Goal: Information Seeking & Learning: Learn about a topic

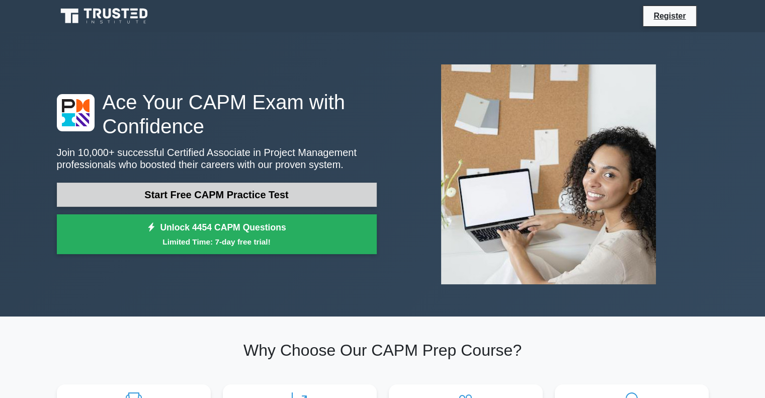
click at [229, 193] on link "Start Free CAPM Practice Test" at bounding box center [217, 195] width 320 height 24
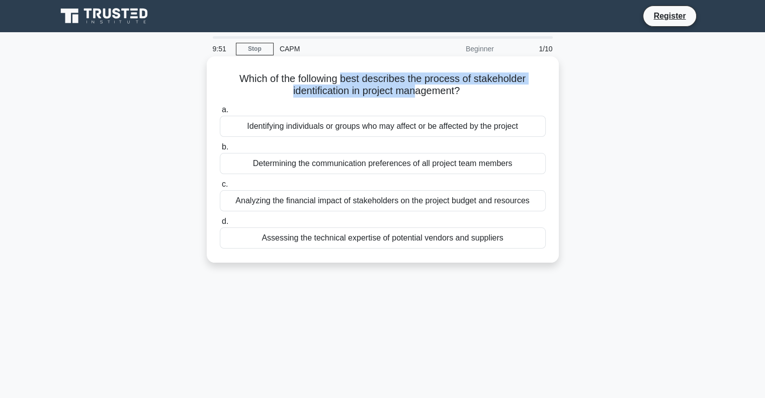
drag, startPoint x: 418, startPoint y: 96, endPoint x: 340, endPoint y: 79, distance: 79.7
click at [340, 79] on h5 "Which of the following best describes the process of stakeholder identification…" at bounding box center [383, 84] width 328 height 25
click at [408, 96] on h5 "Which of the following best describes the process of stakeholder identification…" at bounding box center [383, 84] width 328 height 25
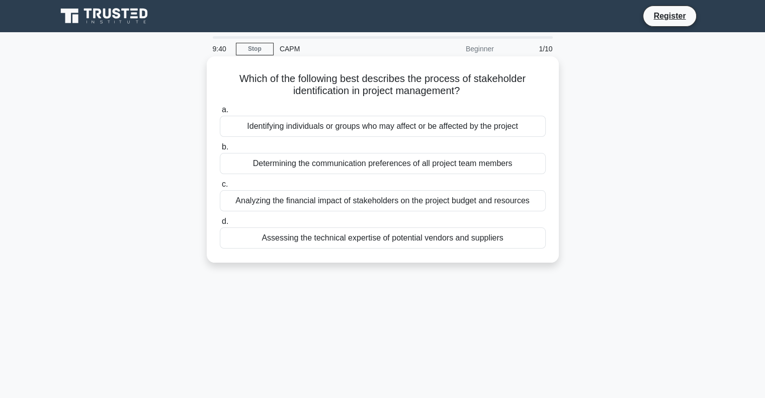
click at [387, 130] on div "Identifying individuals or groups who may affect or be affected by the project" at bounding box center [383, 126] width 326 height 21
click at [220, 113] on input "a. Identifying individuals or groups who may affect or be affected by the proje…" at bounding box center [220, 110] width 0 height 7
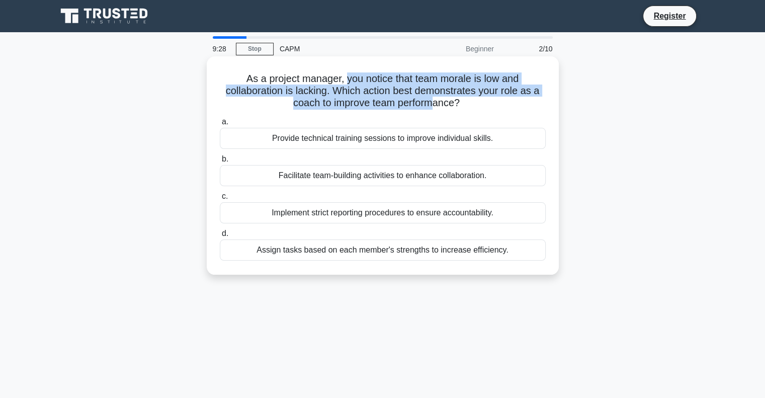
drag, startPoint x: 435, startPoint y: 106, endPoint x: 342, endPoint y: 84, distance: 95.6
click at [342, 84] on h5 "As a project manager, you notice that team morale is low and collaboration is l…" at bounding box center [383, 90] width 328 height 37
click at [420, 96] on h5 "As a project manager, you notice that team morale is low and collaboration is l…" at bounding box center [383, 90] width 328 height 37
click at [434, 100] on h5 "As a project manager, you notice that team morale is low and collaboration is l…" at bounding box center [383, 90] width 328 height 37
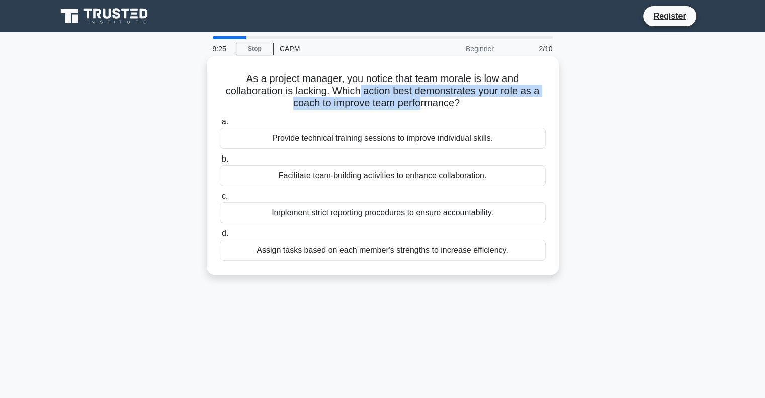
drag, startPoint x: 422, startPoint y: 100, endPoint x: 362, endPoint y: 87, distance: 62.1
click at [362, 87] on h5 "As a project manager, you notice that team morale is low and collaboration is l…" at bounding box center [383, 90] width 328 height 37
click at [420, 180] on div "Facilitate team-building activities to enhance collaboration." at bounding box center [383, 175] width 326 height 21
click at [220, 162] on input "b. Facilitate team-building activities to enhance collaboration." at bounding box center [220, 159] width 0 height 7
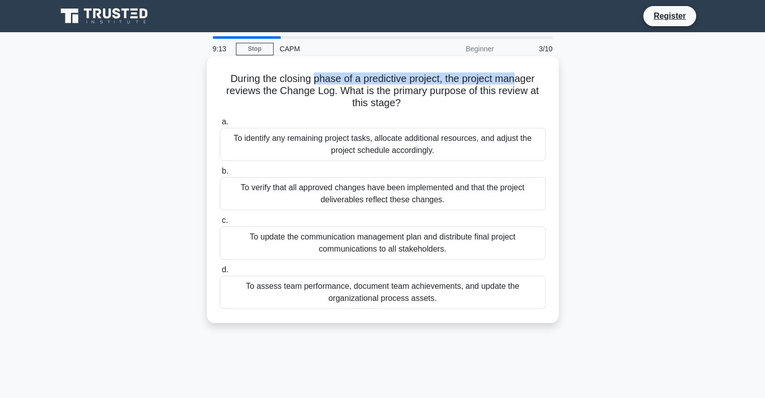
drag, startPoint x: 521, startPoint y: 80, endPoint x: 305, endPoint y: 78, distance: 215.7
click at [306, 78] on h5 "During the closing phase of a predictive project, the project manager reviews t…" at bounding box center [383, 90] width 328 height 37
drag, startPoint x: 268, startPoint y: 80, endPoint x: 320, endPoint y: 91, distance: 53.4
click at [320, 91] on h5 "During the closing phase of a predictive project, the project manager reviews t…" at bounding box center [383, 90] width 328 height 37
drag, startPoint x: 340, startPoint y: 92, endPoint x: 240, endPoint y: 80, distance: 100.7
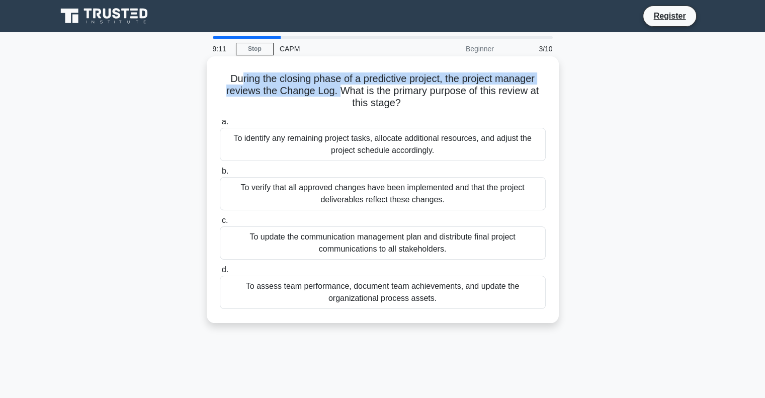
click at [240, 80] on h5 "During the closing phase of a predictive project, the project manager reviews t…" at bounding box center [383, 90] width 328 height 37
click at [320, 86] on h5 "During the closing phase of a predictive project, the project manager reviews t…" at bounding box center [383, 90] width 328 height 37
drag, startPoint x: 530, startPoint y: 83, endPoint x: 337, endPoint y: 83, distance: 193.1
click at [337, 83] on h5 "During the closing phase of a predictive project, the project manager reviews t…" at bounding box center [383, 90] width 328 height 37
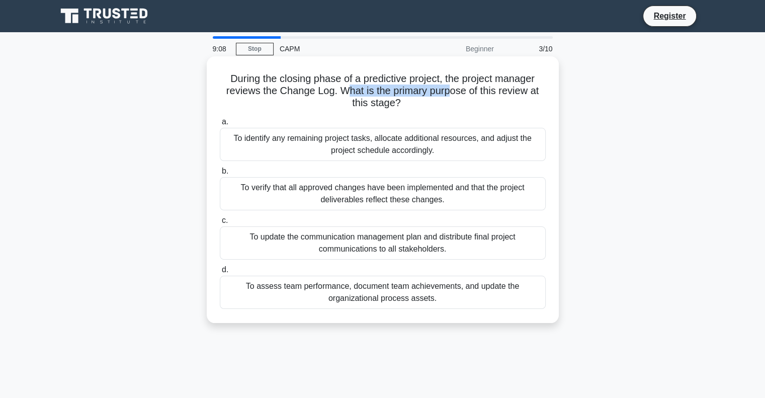
drag, startPoint x: 343, startPoint y: 90, endPoint x: 470, endPoint y: 90, distance: 126.7
click at [467, 90] on h5 "During the closing phase of a predictive project, the project manager reviews t…" at bounding box center [383, 90] width 328 height 37
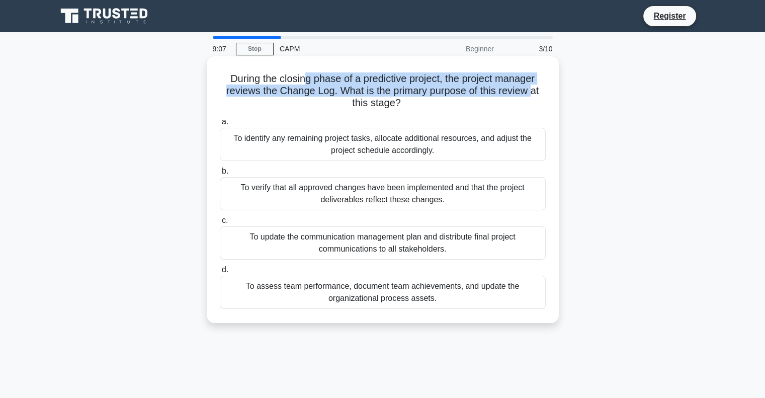
drag, startPoint x: 526, startPoint y: 90, endPoint x: 300, endPoint y: 78, distance: 226.6
click at [300, 78] on h5 "During the closing phase of a predictive project, the project manager reviews t…" at bounding box center [383, 90] width 328 height 37
drag, startPoint x: 387, startPoint y: 104, endPoint x: 214, endPoint y: 80, distance: 174.6
click at [214, 80] on div "During the closing phase of a predictive project, the project manager reviews t…" at bounding box center [383, 189] width 344 height 258
click at [364, 88] on h5 "During the closing phase of a predictive project, the project manager reviews t…" at bounding box center [383, 90] width 328 height 37
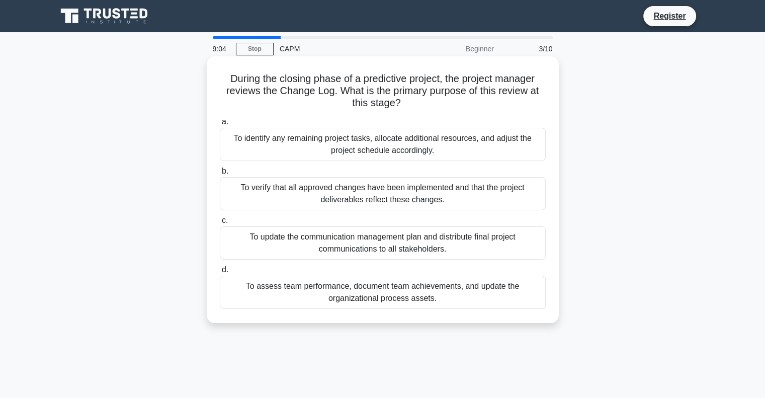
click at [323, 79] on h5 "During the closing phase of a predictive project, the project manager reviews t…" at bounding box center [383, 90] width 328 height 37
drag, startPoint x: 517, startPoint y: 83, endPoint x: 320, endPoint y: 84, distance: 197.1
click at [320, 84] on h5 "During the closing phase of a predictive project, the project manager reviews t…" at bounding box center [383, 90] width 328 height 37
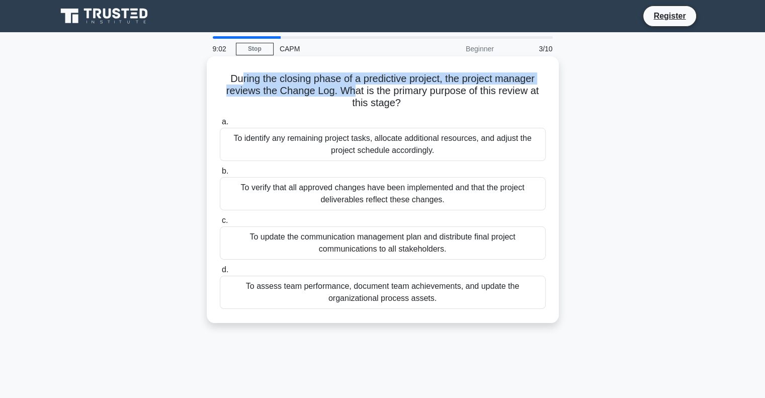
drag, startPoint x: 354, startPoint y: 95, endPoint x: 237, endPoint y: 82, distance: 117.4
click at [237, 82] on h5 "During the closing phase of a predictive project, the project manager reviews t…" at bounding box center [383, 90] width 328 height 37
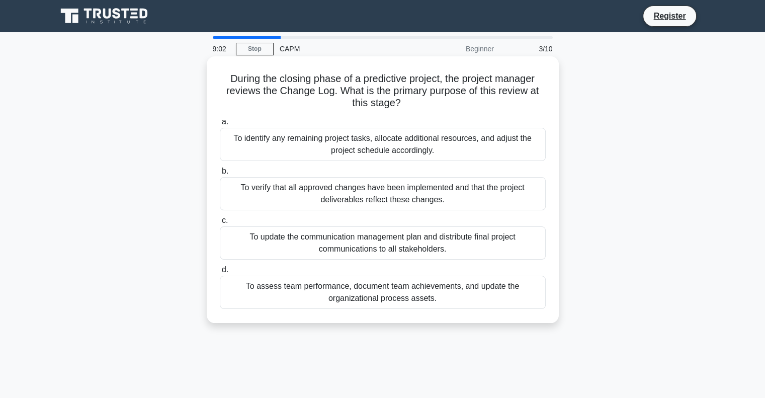
drag, startPoint x: 374, startPoint y: 90, endPoint x: 402, endPoint y: 90, distance: 28.2
click at [374, 90] on h5 "During the closing phase of a predictive project, the project manager reviews t…" at bounding box center [383, 90] width 328 height 37
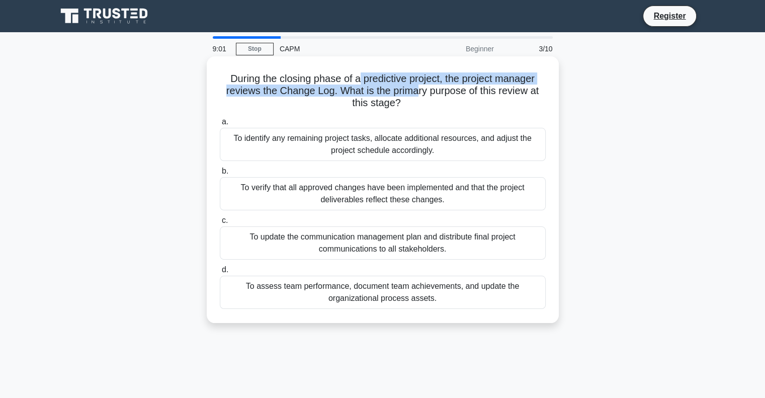
drag, startPoint x: 415, startPoint y: 90, endPoint x: 358, endPoint y: 84, distance: 57.6
click at [358, 84] on h5 "During the closing phase of a predictive project, the project manager reviews t…" at bounding box center [383, 90] width 328 height 37
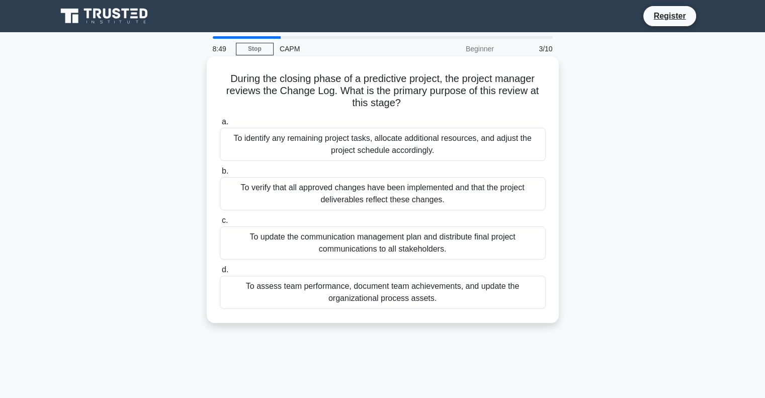
click at [365, 198] on div "To verify that all approved changes have been implemented and that the project …" at bounding box center [383, 193] width 326 height 33
click at [220, 174] on input "b. To verify that all approved changes have been implemented and that the proje…" at bounding box center [220, 171] width 0 height 7
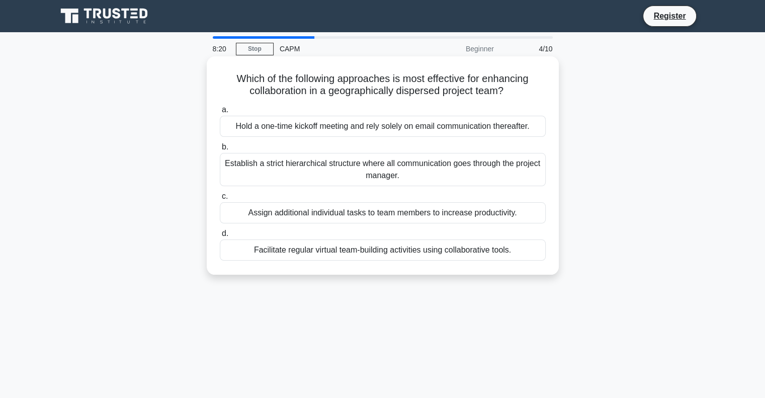
click at [512, 84] on h5 "Which of the following approaches is most effective for enhancing collaboration…" at bounding box center [383, 84] width 328 height 25
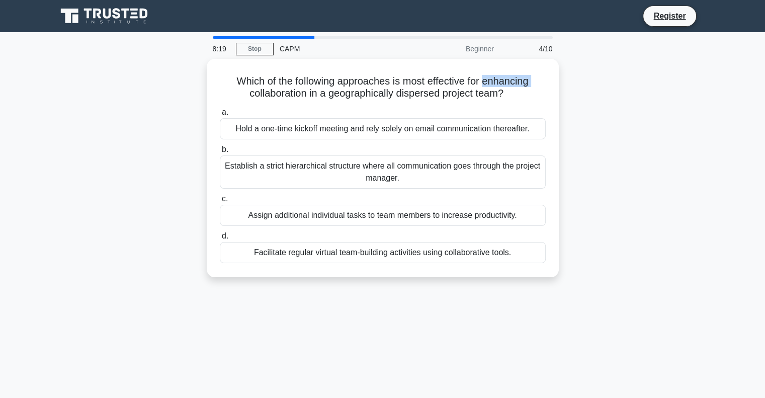
copy h5 "enhancing"
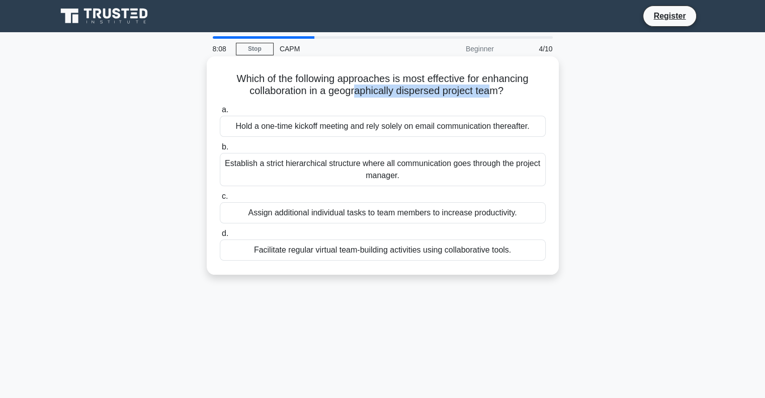
drag, startPoint x: 490, startPoint y: 94, endPoint x: 352, endPoint y: 87, distance: 137.9
click at [352, 87] on h5 "Which of the following approaches is most effective for enhancing collaboration…" at bounding box center [383, 84] width 328 height 25
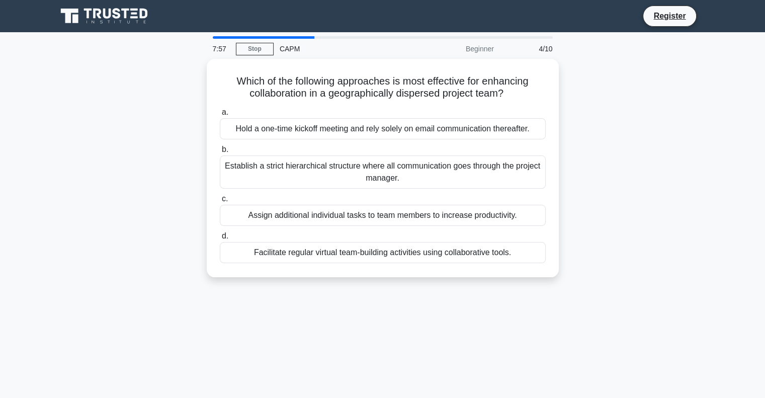
click at [120, 181] on div "Which of the following approaches is most effective for enhancing collaboration…" at bounding box center [383, 174] width 664 height 230
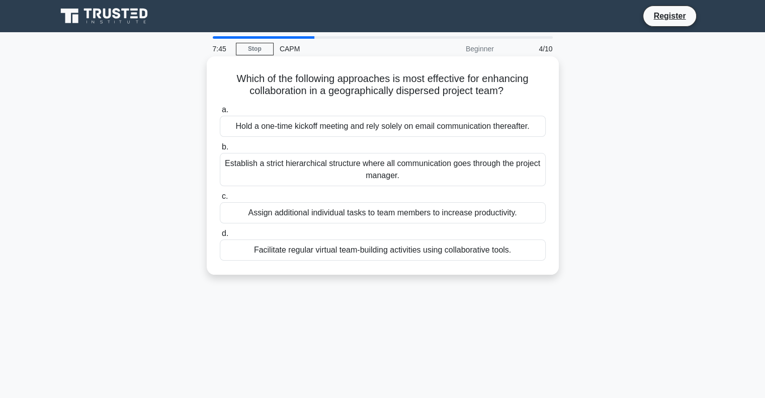
click at [364, 253] on div "Facilitate regular virtual team-building activities using collaborative tools." at bounding box center [383, 249] width 326 height 21
click at [220, 237] on input "d. Facilitate regular virtual team-building activities using collaborative tool…" at bounding box center [220, 233] width 0 height 7
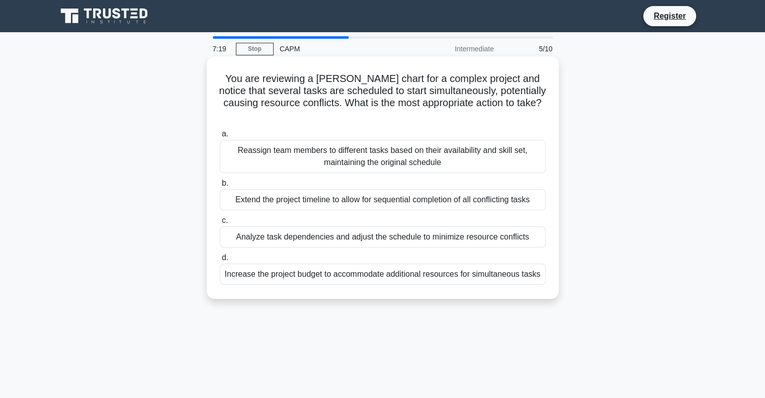
click at [318, 226] on div "Analyze task dependencies and adjust the schedule to minimize resource conflicts" at bounding box center [383, 236] width 326 height 21
click at [220, 221] on input "c. Analyze task dependencies and adjust the schedule to minimize resource confl…" at bounding box center [220, 220] width 0 height 7
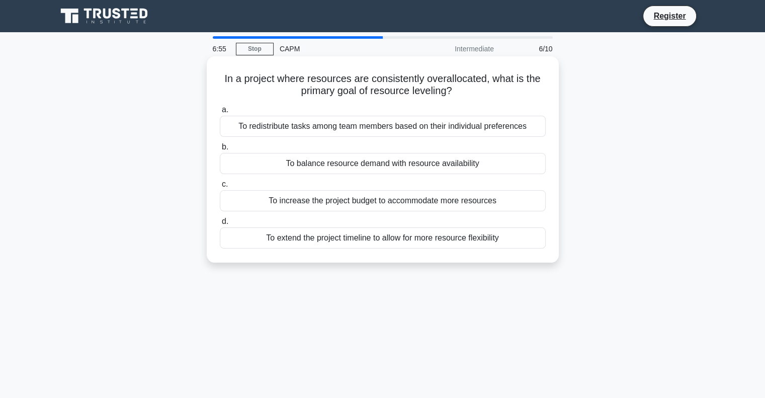
click at [461, 161] on div "To balance resource demand with resource availability" at bounding box center [383, 163] width 326 height 21
click at [220, 150] on input "b. To balance resource demand with resource availability" at bounding box center [220, 147] width 0 height 7
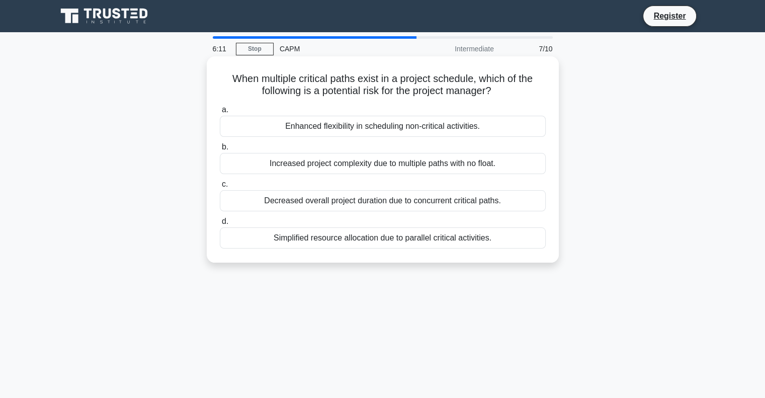
click at [466, 165] on div "Increased project complexity due to multiple paths with no float." at bounding box center [383, 163] width 326 height 21
click at [220, 150] on input "b. Increased project complexity due to multiple paths with no float." at bounding box center [220, 147] width 0 height 7
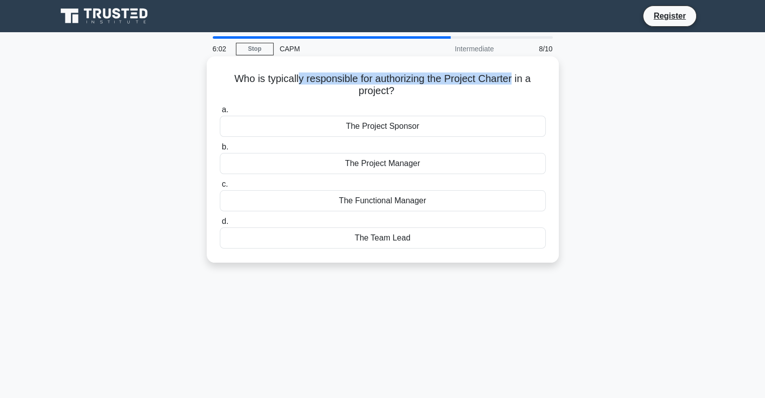
drag, startPoint x: 455, startPoint y: 78, endPoint x: 290, endPoint y: 76, distance: 164.9
click at [290, 76] on h5 "Who is typically responsible for authorizing the Project Charter in a project? …" at bounding box center [383, 84] width 328 height 25
drag, startPoint x: 385, startPoint y: 92, endPoint x: 301, endPoint y: 80, distance: 84.8
click at [301, 80] on h5 "Who is typically responsible for authorizing the Project Charter in a project? …" at bounding box center [383, 84] width 328 height 25
click at [378, 86] on h5 "Who is typically responsible for authorizing the Project Charter in a project? …" at bounding box center [383, 84] width 328 height 25
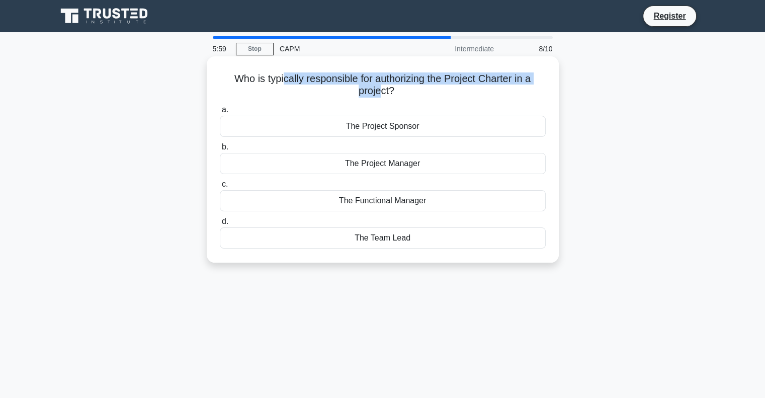
drag, startPoint x: 382, startPoint y: 92, endPoint x: 280, endPoint y: 78, distance: 103.5
click at [280, 78] on h5 "Who is typically responsible for authorizing the Project Charter in a project? …" at bounding box center [383, 84] width 328 height 25
drag, startPoint x: 377, startPoint y: 82, endPoint x: 439, endPoint y: 82, distance: 62.9
click at [377, 82] on h5 "Who is typically responsible for authorizing the Project Charter in a project? …" at bounding box center [383, 84] width 328 height 25
click at [497, 80] on h5 "Who is typically responsible for authorizing the Project Charter in a project? …" at bounding box center [383, 84] width 328 height 25
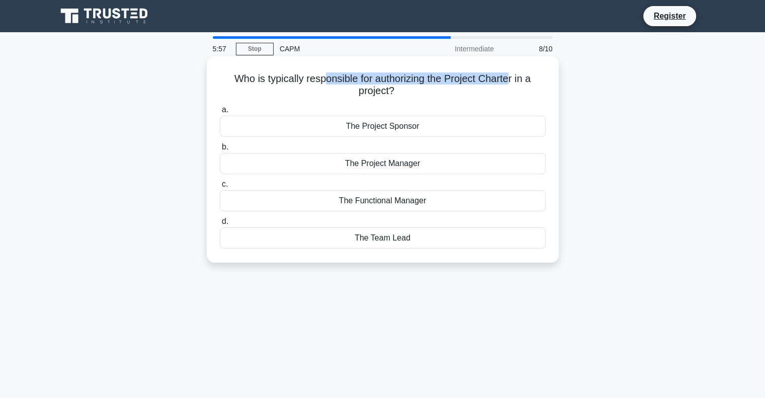
drag, startPoint x: 506, startPoint y: 82, endPoint x: 324, endPoint y: 82, distance: 182.5
click at [324, 82] on h5 "Who is typically responsible for authorizing the Project Charter in a project? …" at bounding box center [383, 84] width 328 height 25
drag, startPoint x: 366, startPoint y: 90, endPoint x: 333, endPoint y: 80, distance: 33.9
click at [334, 81] on h5 "Who is typically responsible for authorizing the Project Charter in a project? …" at bounding box center [383, 84] width 328 height 25
click at [364, 95] on h5 "Who is typically responsible for authorizing the Project Charter in a project? …" at bounding box center [383, 84] width 328 height 25
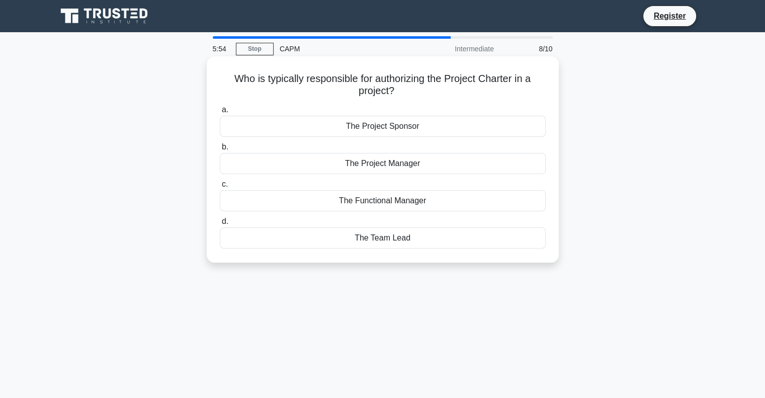
click at [406, 131] on div "The Project Sponsor" at bounding box center [383, 126] width 326 height 21
click at [220, 113] on input "a. The Project Sponsor" at bounding box center [220, 110] width 0 height 7
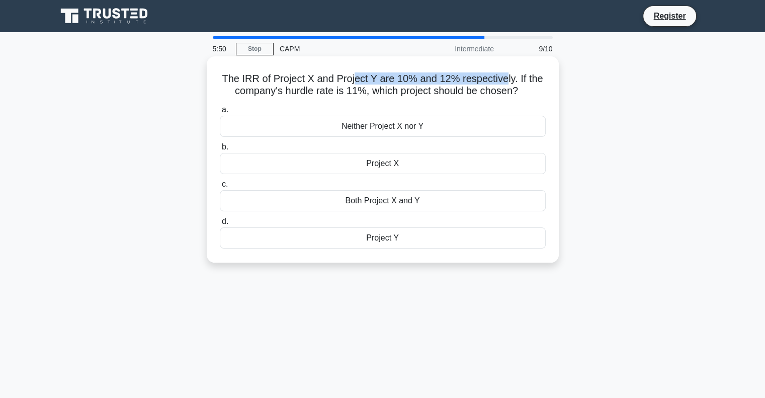
drag, startPoint x: 505, startPoint y: 81, endPoint x: 358, endPoint y: 81, distance: 147.3
click at [358, 81] on h5 "The IRR of Project X and Project Y are 10% and 12% respectively. If the company…" at bounding box center [383, 84] width 328 height 25
click at [300, 85] on h5 "The IRR of Project X and Project Y are 10% and 12% respectively. If the company…" at bounding box center [383, 84] width 328 height 25
drag, startPoint x: 434, startPoint y: 84, endPoint x: 320, endPoint y: 81, distance: 114.2
click at [320, 81] on h5 "The IRR of Project X and Project Y are 10% and 12% respectively. If the company…" at bounding box center [383, 84] width 328 height 25
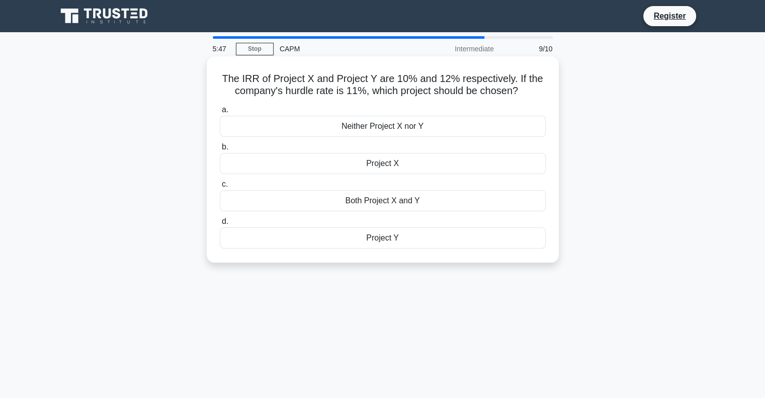
click at [371, 90] on h5 "The IRR of Project X and Project Y are 10% and 12% respectively. If the company…" at bounding box center [383, 84] width 328 height 25
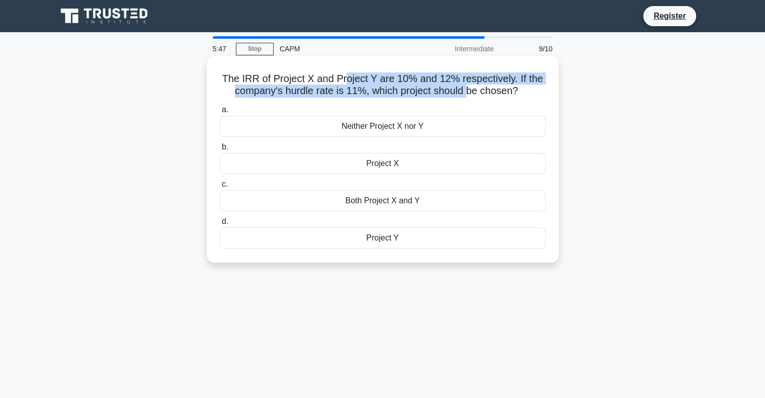
drag, startPoint x: 466, startPoint y: 91, endPoint x: 319, endPoint y: 83, distance: 147.0
click at [339, 84] on h5 "The IRR of Project X and Project Y are 10% and 12% respectively. If the company…" at bounding box center [383, 84] width 328 height 25
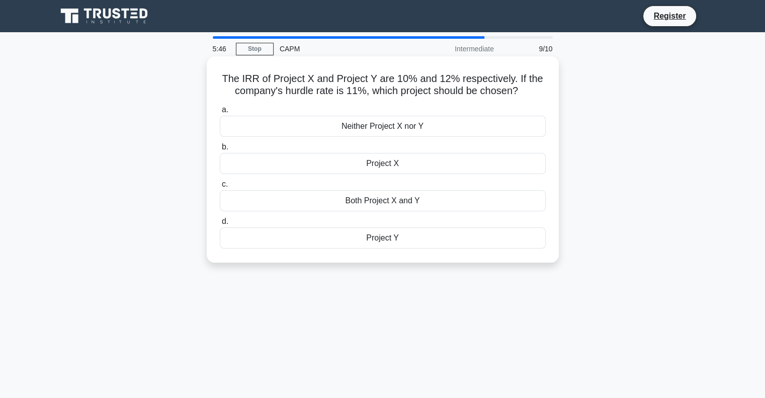
click at [469, 91] on h5 "The IRR of Project X and Project Y are 10% and 12% respectively. If the company…" at bounding box center [383, 84] width 328 height 25
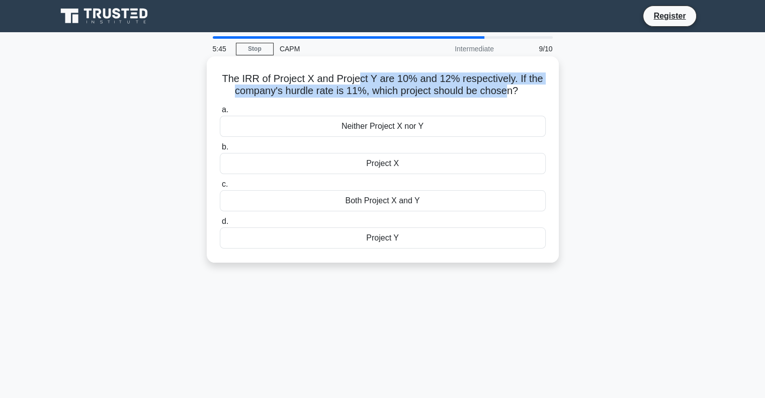
drag, startPoint x: 506, startPoint y: 93, endPoint x: 362, endPoint y: 80, distance: 144.9
click at [362, 80] on h5 "The IRR of Project X and Project Y are 10% and 12% respectively. If the company…" at bounding box center [383, 84] width 328 height 25
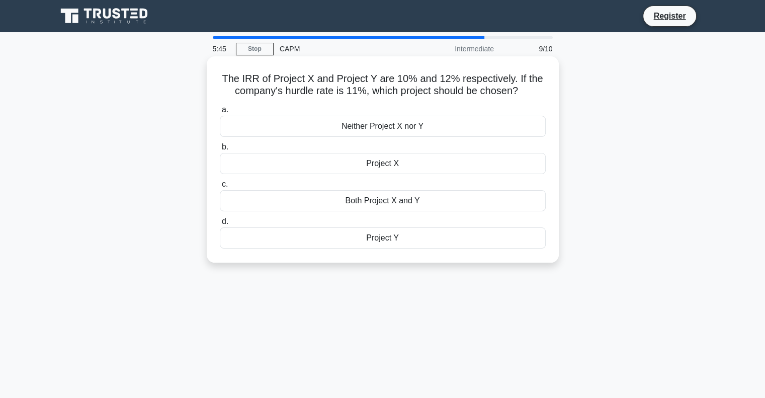
click at [310, 81] on h5 "The IRR of Project X and Project Y are 10% and 12% respectively. If the company…" at bounding box center [383, 84] width 328 height 25
drag, startPoint x: 268, startPoint y: 81, endPoint x: 396, endPoint y: 85, distance: 128.8
click at [396, 85] on h5 "The IRR of Project X and Project Y are 10% and 12% respectively. If the company…" at bounding box center [383, 84] width 328 height 25
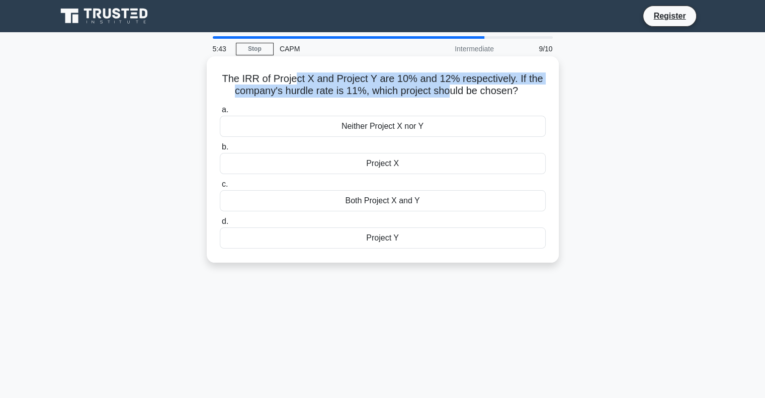
drag, startPoint x: 446, startPoint y: 85, endPoint x: 297, endPoint y: 84, distance: 148.9
click at [297, 84] on h5 "The IRR of Project X and Project Y are 10% and 12% respectively. If the company…" at bounding box center [383, 84] width 328 height 25
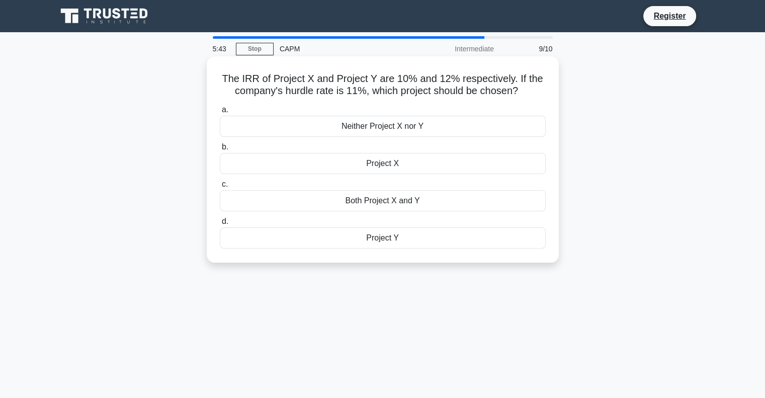
click at [263, 84] on h5 "The IRR of Project X and Project Y are 10% and 12% respectively. If the company…" at bounding box center [383, 84] width 328 height 25
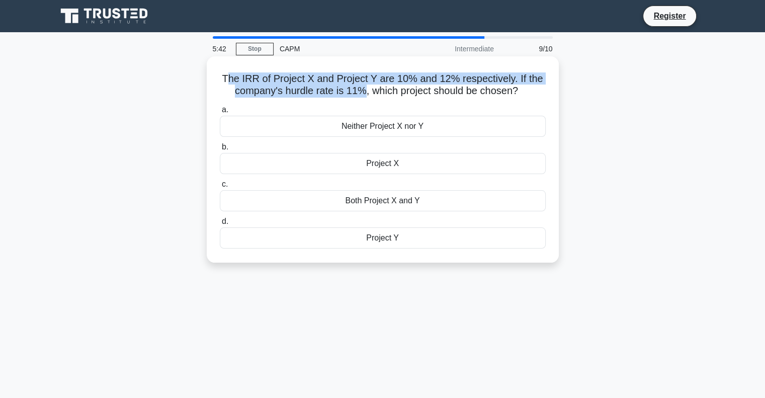
drag, startPoint x: 228, startPoint y: 84, endPoint x: 361, endPoint y: 85, distance: 132.8
click at [361, 85] on h5 "The IRR of Project X and Project Y are 10% and 12% respectively. If the company…" at bounding box center [383, 84] width 328 height 25
click at [364, 87] on h5 "The IRR of Project X and Project Y are 10% and 12% respectively. If the company…" at bounding box center [383, 84] width 328 height 25
drag, startPoint x: 444, startPoint y: 86, endPoint x: 365, endPoint y: 82, distance: 79.1
click at [365, 82] on h5 "The IRR of Project X and Project Y are 10% and 12% respectively. If the company…" at bounding box center [383, 84] width 328 height 25
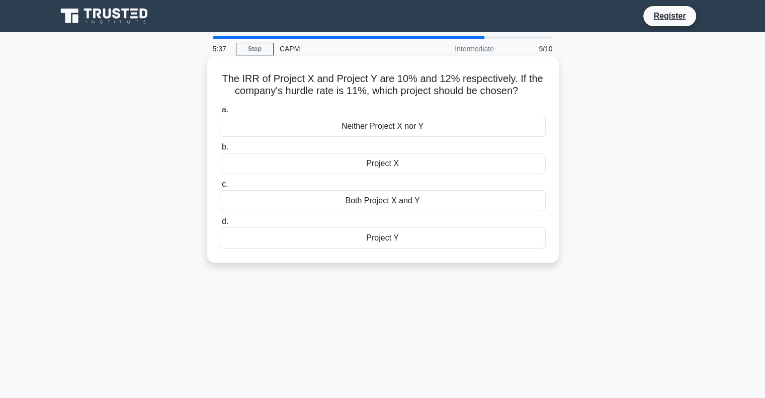
click at [483, 94] on h5 "The IRR of Project X and Project Y are 10% and 12% respectively. If the company…" at bounding box center [383, 84] width 328 height 25
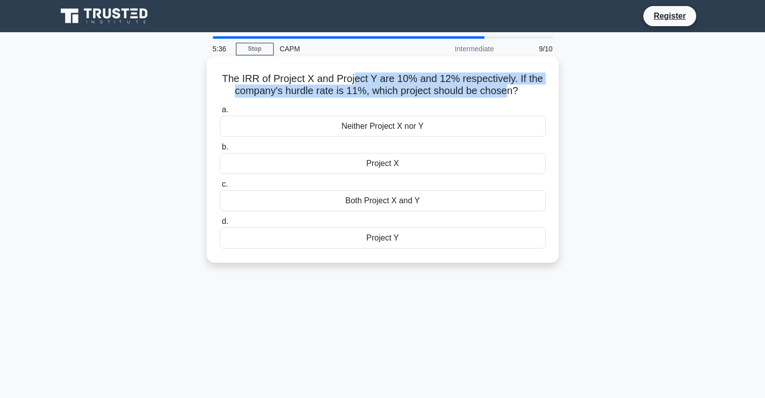
drag, startPoint x: 507, startPoint y: 91, endPoint x: 325, endPoint y: 81, distance: 182.3
click at [326, 81] on h5 "The IRR of Project X and Project Y are 10% and 12% respectively. If the company…" at bounding box center [383, 84] width 328 height 25
click at [467, 86] on h5 "The IRR of Project X and Project Y are 10% and 12% respectively. If the company…" at bounding box center [383, 84] width 328 height 25
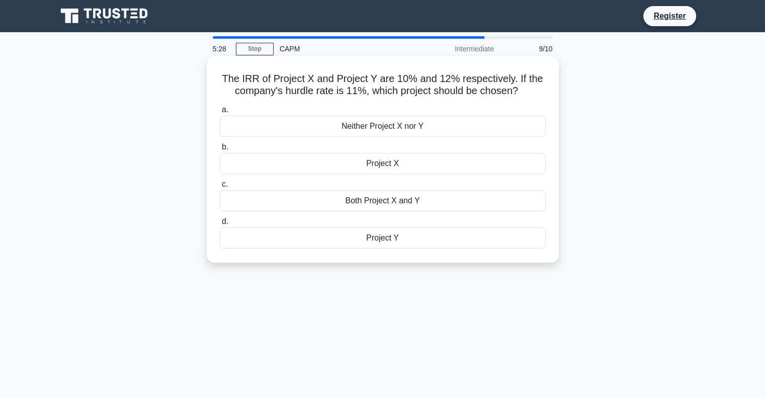
click at [380, 166] on div "Project X" at bounding box center [383, 163] width 326 height 21
click at [220, 150] on input "b. Project X" at bounding box center [220, 147] width 0 height 7
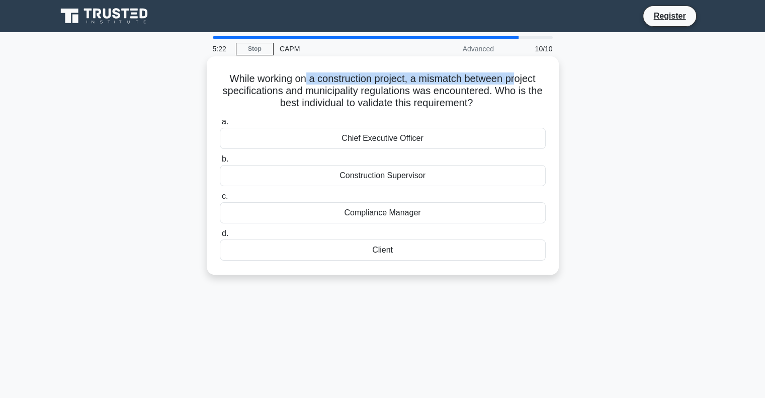
drag, startPoint x: 409, startPoint y: 77, endPoint x: 298, endPoint y: 79, distance: 111.1
click at [302, 79] on h5 "While working on a construction project, a mismatch between project specificati…" at bounding box center [383, 90] width 328 height 37
drag, startPoint x: 265, startPoint y: 79, endPoint x: 371, endPoint y: 89, distance: 106.0
click at [354, 90] on h5 "While working on a construction project, a mismatch between project specificati…" at bounding box center [383, 90] width 328 height 37
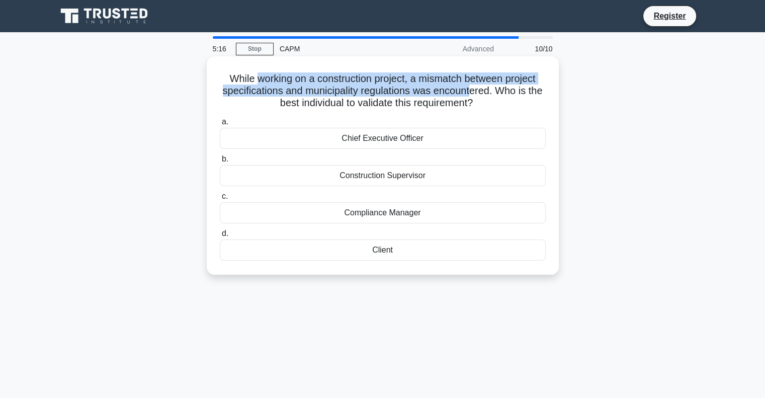
drag, startPoint x: 481, startPoint y: 94, endPoint x: 254, endPoint y: 82, distance: 227.1
click at [254, 82] on h5 "While working on a construction project, a mismatch between project specificati…" at bounding box center [383, 90] width 328 height 37
drag, startPoint x: 426, startPoint y: 93, endPoint x: 450, endPoint y: 93, distance: 24.1
click at [426, 93] on h5 "While working on a construction project, a mismatch between project specificati…" at bounding box center [383, 90] width 328 height 37
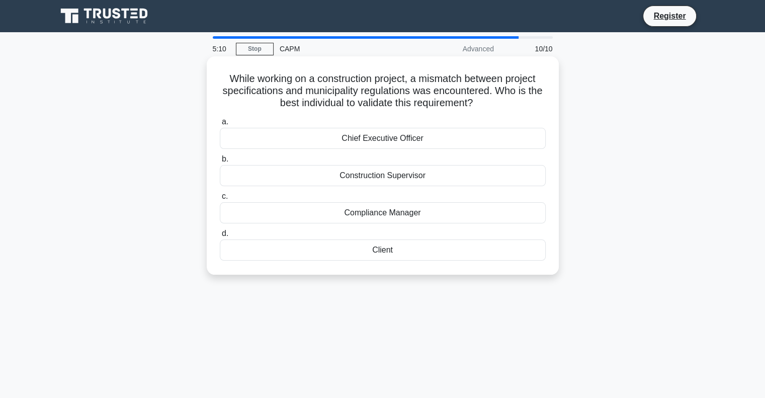
click at [487, 93] on h5 "While working on a construction project, a mismatch between project specificati…" at bounding box center [383, 90] width 328 height 37
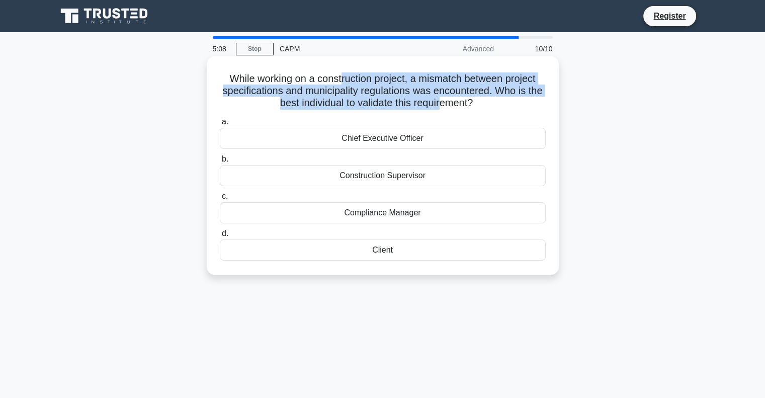
drag, startPoint x: 451, startPoint y: 102, endPoint x: 341, endPoint y: 83, distance: 111.3
click at [341, 83] on h5 "While working on a construction project, a mismatch between project specificati…" at bounding box center [383, 90] width 328 height 37
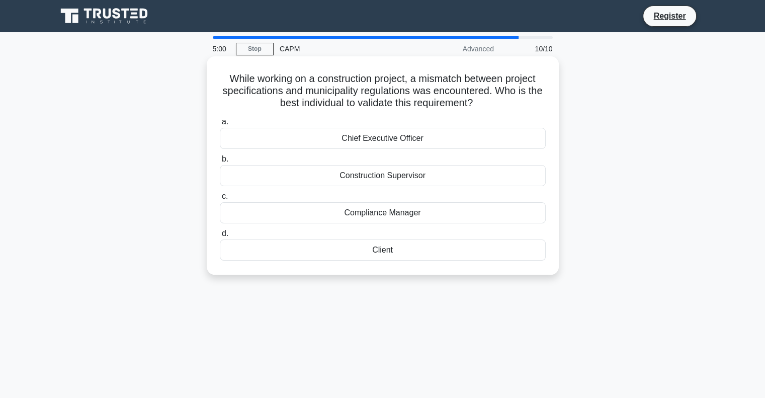
click at [411, 174] on div "Construction Supervisor" at bounding box center [383, 175] width 326 height 21
click at [220, 162] on input "b. Construction Supervisor" at bounding box center [220, 159] width 0 height 7
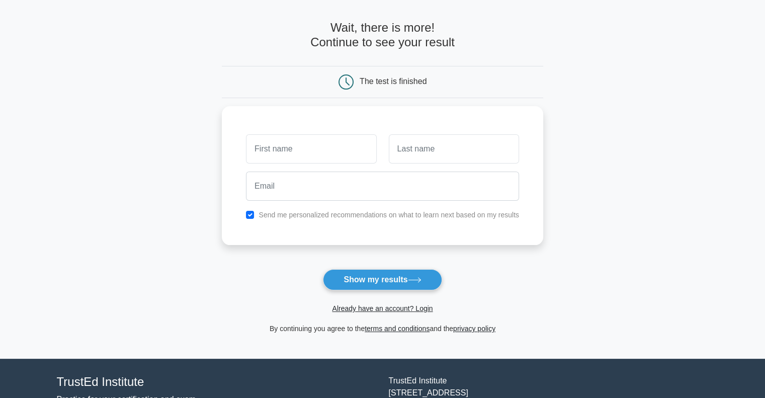
scroll to position [50, 0]
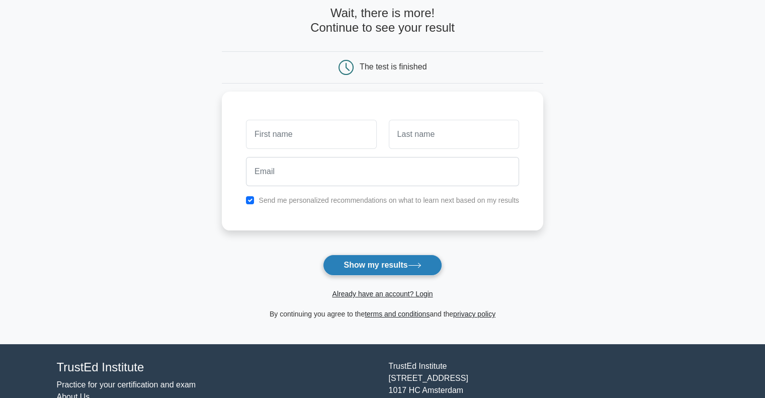
click at [388, 262] on button "Show my results" at bounding box center [382, 264] width 119 height 21
click at [121, 219] on main "Wait, there is more! Continue to see your result The test is finished and the" at bounding box center [382, 163] width 765 height 362
click at [262, 202] on div "Send me personalized recommendations on what to learn next based on my results" at bounding box center [382, 198] width 285 height 12
click at [261, 198] on label "Send me personalized recommendations on what to learn next based on my results" at bounding box center [388, 198] width 260 height 8
click at [241, 197] on div "Send me personalized recommendations on what to learn next based on my results" at bounding box center [382, 198] width 285 height 12
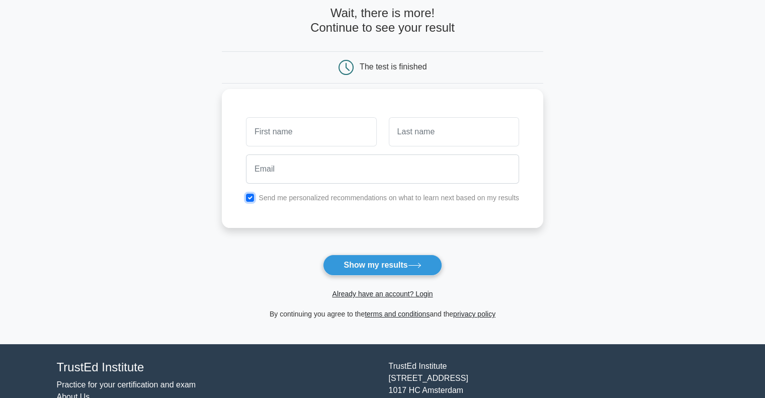
click at [247, 197] on input "checkbox" at bounding box center [250, 198] width 8 height 8
checkbox input "false"
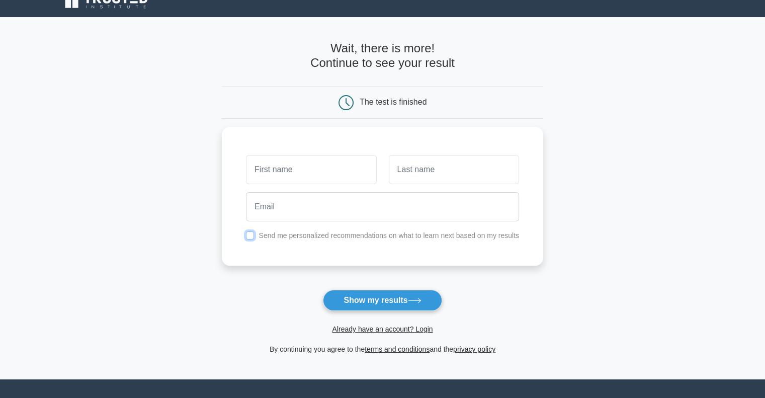
scroll to position [0, 0]
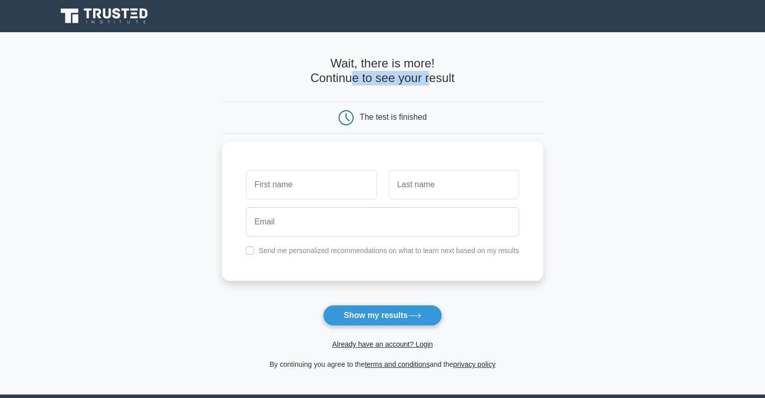
drag, startPoint x: 428, startPoint y: 82, endPoint x: 352, endPoint y: 80, distance: 76.5
click at [352, 80] on h4 "Wait, there is more! Continue to see your result" at bounding box center [382, 70] width 321 height 29
click at [286, 167] on input "text" at bounding box center [311, 181] width 130 height 29
type input "m"
type input "gerg"
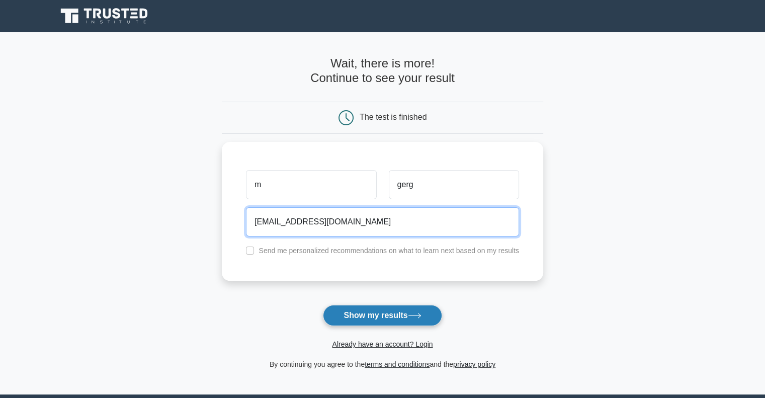
type input "gergo08@gmail.com"
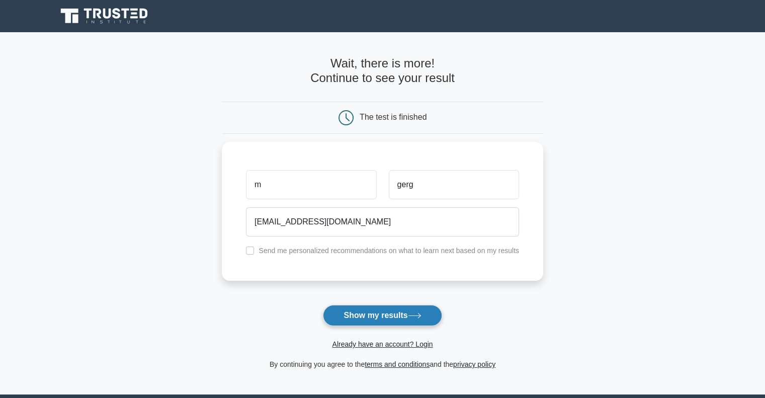
click at [373, 317] on button "Show my results" at bounding box center [382, 315] width 119 height 21
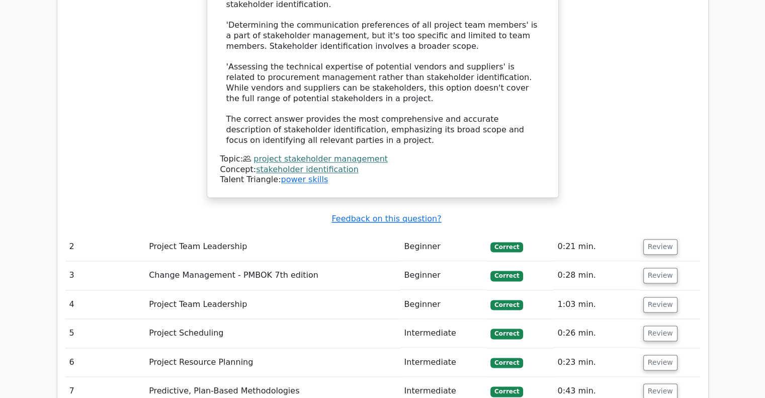
scroll to position [1509, 0]
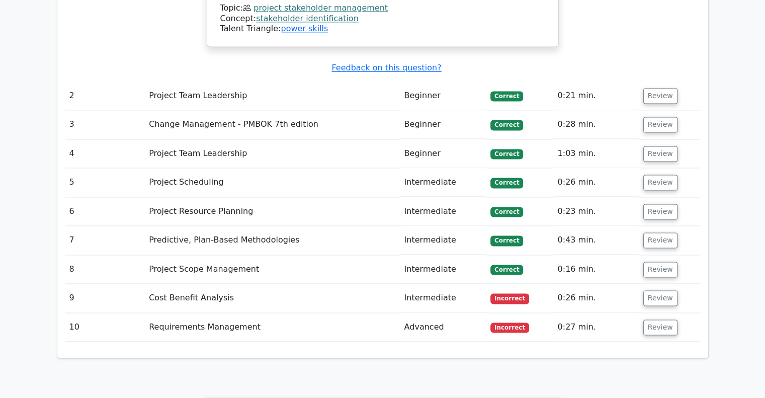
click at [281, 284] on td "Cost Benefit Analysis" at bounding box center [272, 298] width 255 height 29
click at [671, 290] on button "Review" at bounding box center [660, 298] width 34 height 16
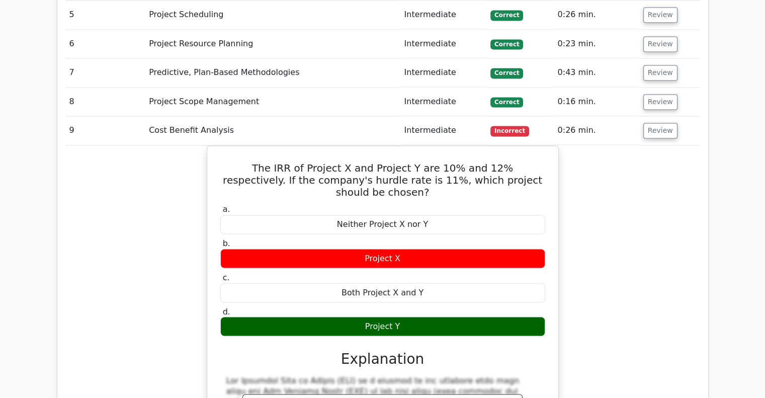
scroll to position [1659, 0]
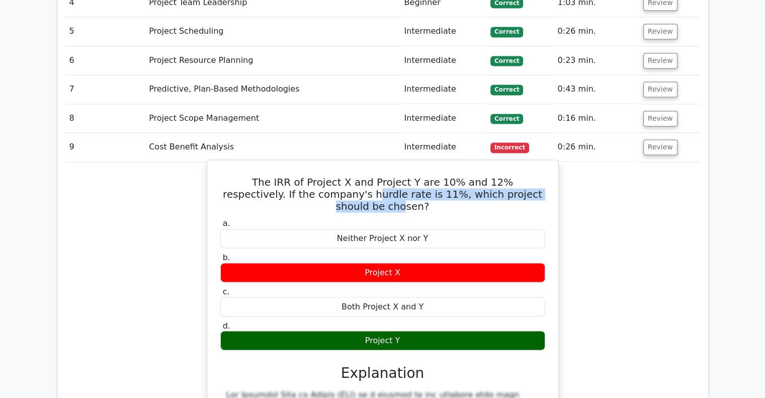
drag, startPoint x: 503, startPoint y: 119, endPoint x: 295, endPoint y: 117, distance: 208.2
click at [295, 176] on h5 "The IRR of Project X and Project Y are 10% and 12% respectively. If the company…" at bounding box center [382, 194] width 327 height 36
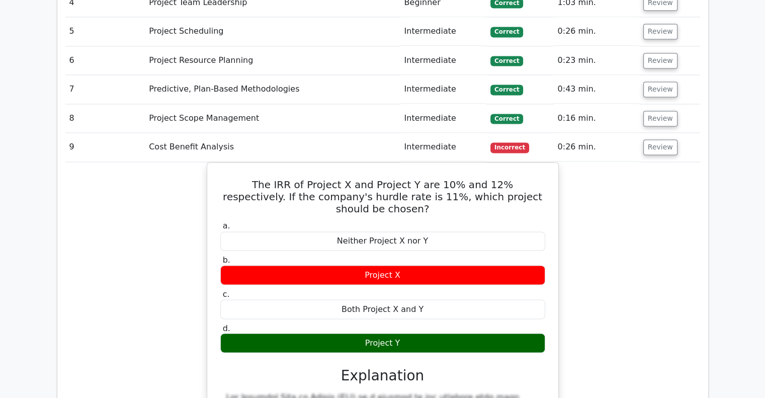
click at [692, 162] on div "The IRR of Project X and Project Y are 10% and 12% respectively. If the company…" at bounding box center [382, 387] width 635 height 451
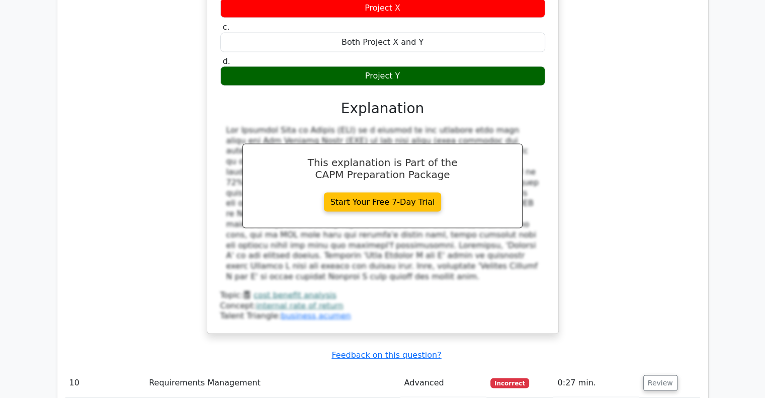
scroll to position [2011, 0]
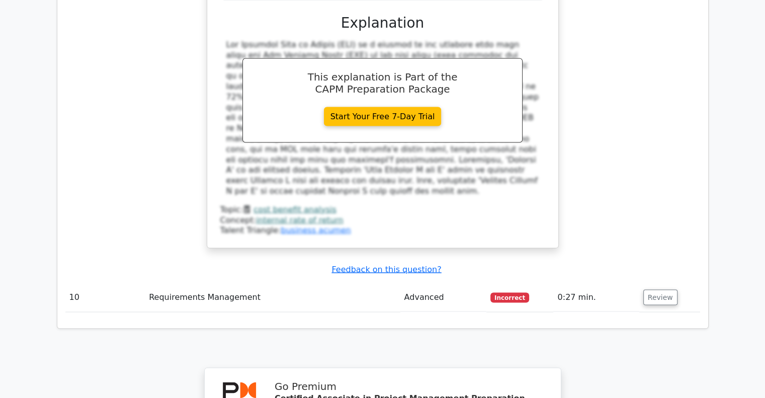
click at [211, 283] on td "Requirements Management" at bounding box center [272, 297] width 255 height 29
click at [633, 283] on td "0:27 min." at bounding box center [595, 297] width 85 height 29
drag, startPoint x: 648, startPoint y: 195, endPoint x: 589, endPoint y: 180, distance: 60.4
click at [648, 290] on button "Review" at bounding box center [660, 298] width 34 height 16
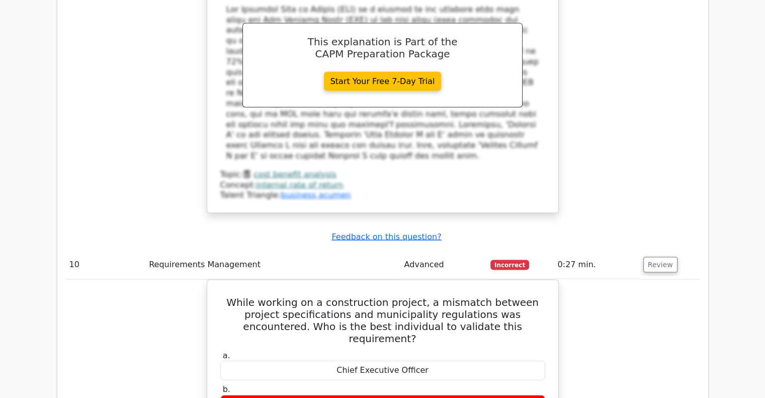
scroll to position [2062, 0]
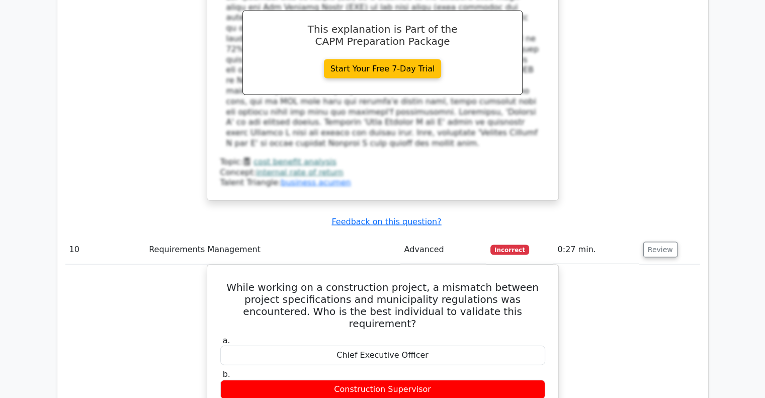
copy div "Compliance"
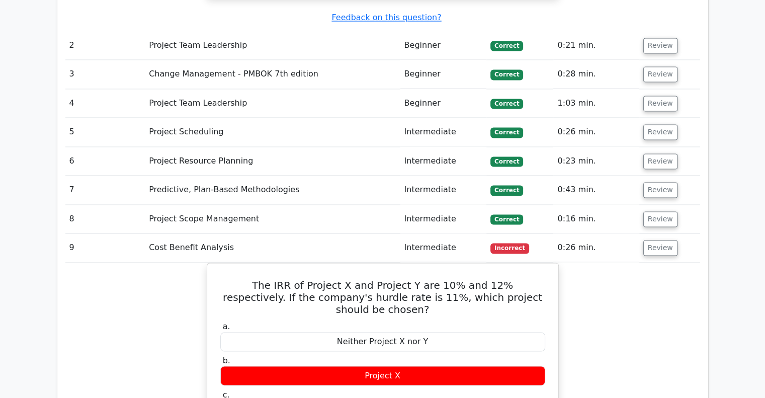
scroll to position [1458, 0]
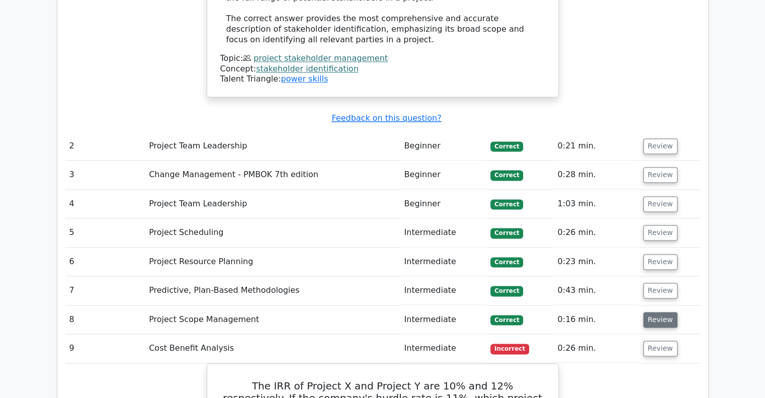
click at [668, 312] on button "Review" at bounding box center [660, 320] width 34 height 16
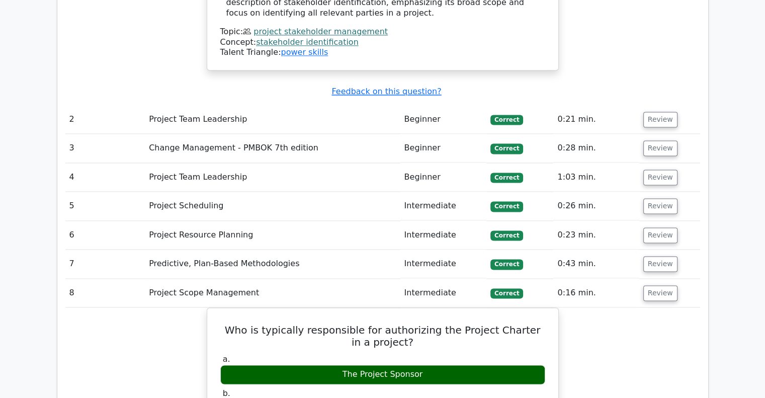
scroll to position [1509, 0]
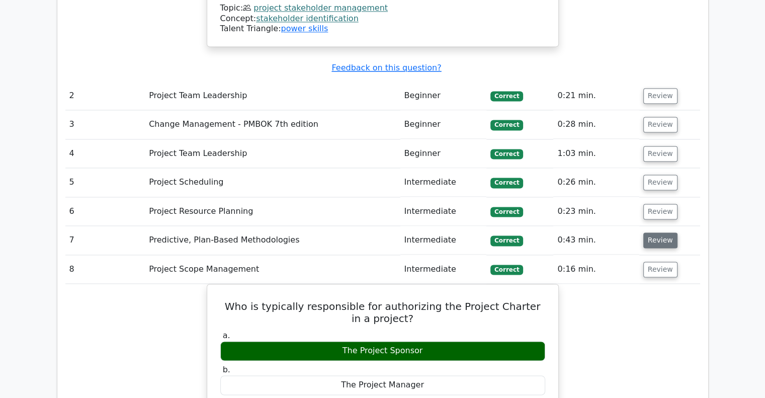
click at [653, 232] on button "Review" at bounding box center [660, 240] width 34 height 16
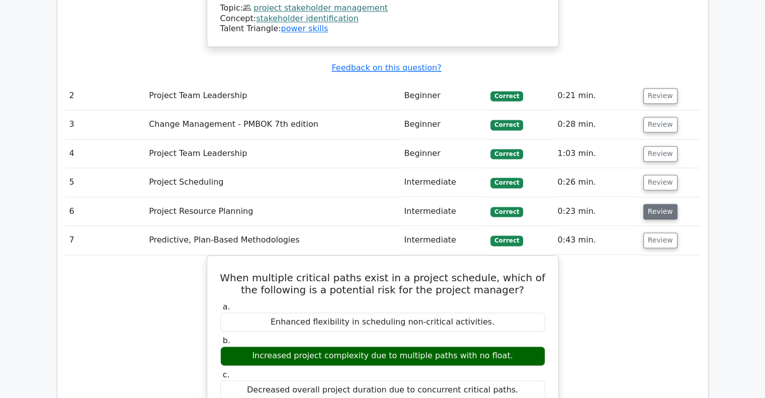
click at [644, 204] on button "Review" at bounding box center [660, 212] width 34 height 16
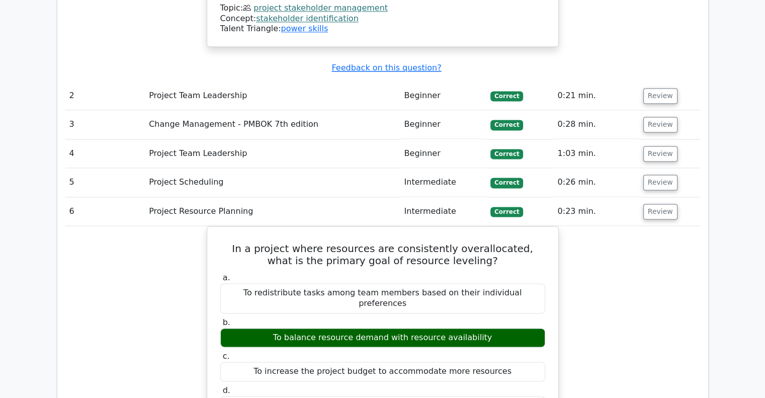
click at [635, 168] on td "0:26 min." at bounding box center [595, 182] width 85 height 29
click at [652, 174] on button "Review" at bounding box center [660, 182] width 34 height 16
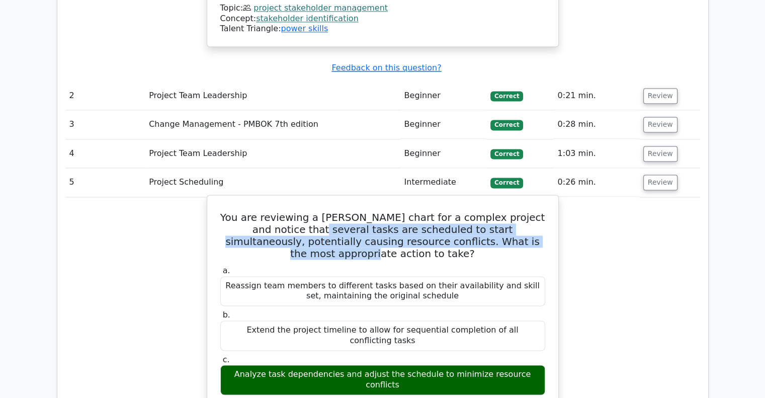
drag, startPoint x: 253, startPoint y: 153, endPoint x: 477, endPoint y: 166, distance: 223.6
click at [477, 211] on h5 "You are reviewing a Gantt chart for a complex project and notice that several t…" at bounding box center [382, 235] width 327 height 48
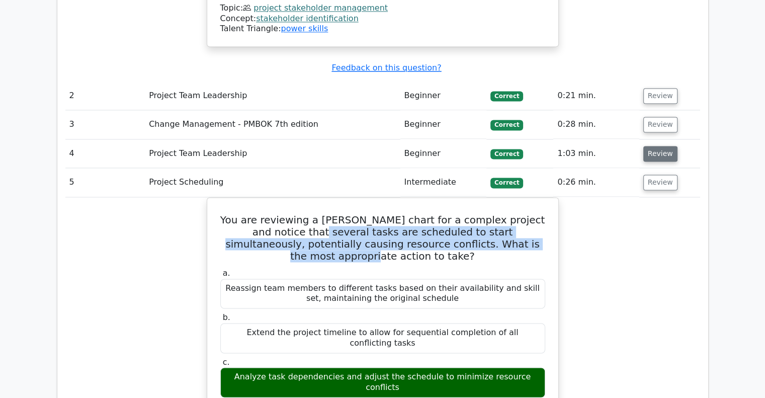
click at [659, 146] on button "Review" at bounding box center [660, 154] width 34 height 16
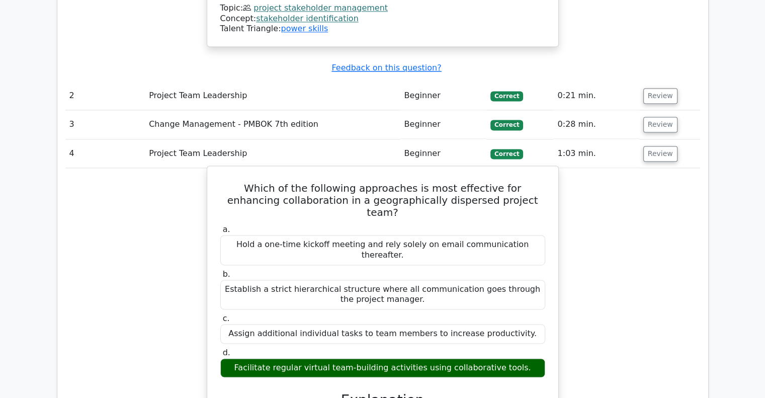
click at [516, 182] on h5 "Which of the following approaches is most effective for enhancing collaboration…" at bounding box center [382, 200] width 327 height 36
click at [515, 182] on h5 "Which of the following approaches is most effective for enhancing collaboration…" at bounding box center [382, 200] width 327 height 36
copy h5 "enhancing"
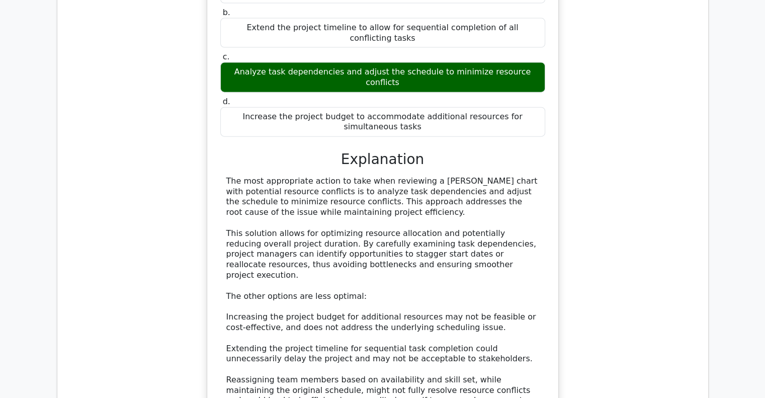
scroll to position [2003, 0]
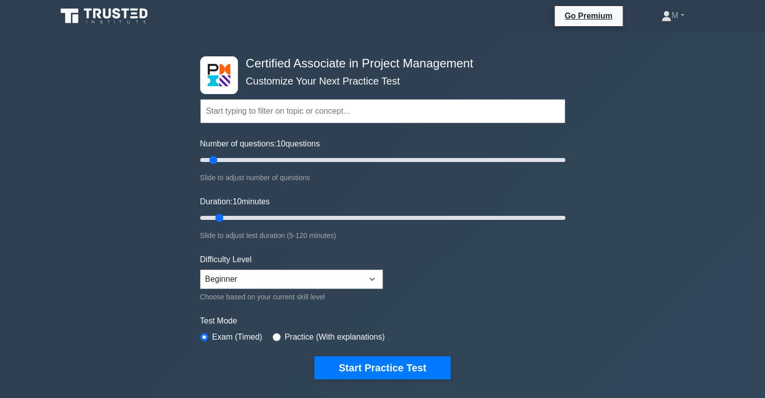
select select "expert"
click at [200, 270] on select "Beginner Intermediate Expert" at bounding box center [291, 279] width 183 height 19
click at [166, 248] on div "Certified Associate in Project Management Customize Your Next Practice Test Top…" at bounding box center [382, 348] width 765 height 633
drag, startPoint x: 225, startPoint y: 215, endPoint x: 583, endPoint y: 217, distance: 357.5
type input "120"
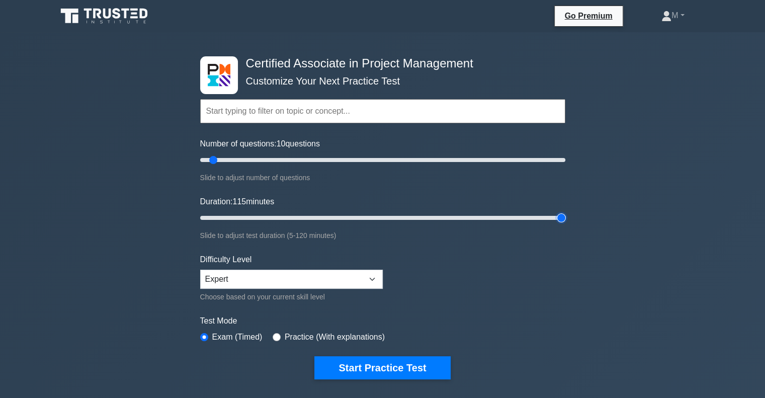
click at [565, 217] on input "Duration: 115 minutes" at bounding box center [382, 218] width 365 height 12
drag, startPoint x: 261, startPoint y: 153, endPoint x: 332, endPoint y: 162, distance: 71.9
click at [331, 162] on input "Number of questions: 70 questions" at bounding box center [382, 160] width 365 height 12
drag, startPoint x: 375, startPoint y: 161, endPoint x: 592, endPoint y: 158, distance: 217.3
click at [565, 156] on input "Number of questions: 200 questions" at bounding box center [382, 160] width 365 height 12
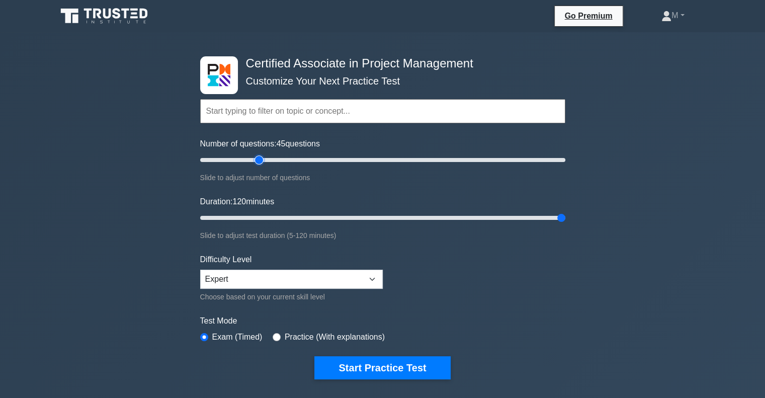
drag, startPoint x: 364, startPoint y: 157, endPoint x: 261, endPoint y: 157, distance: 103.1
click at [261, 157] on input "Number of questions: 45 questions" at bounding box center [382, 160] width 365 height 12
type input "15"
click at [222, 157] on input "Number of questions: 15 questions" at bounding box center [382, 160] width 365 height 12
click at [260, 221] on input "Duration: 120 minutes" at bounding box center [382, 218] width 365 height 12
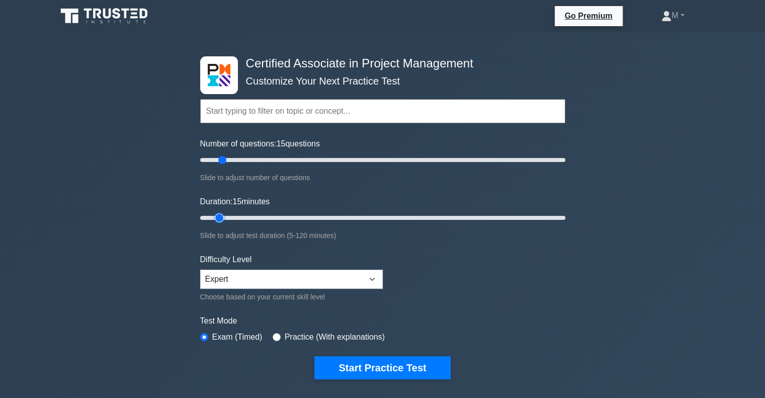
drag, startPoint x: 238, startPoint y: 217, endPoint x: 225, endPoint y: 217, distance: 13.6
type input "10"
click at [225, 217] on input "Duration: 15 minutes" at bounding box center [382, 218] width 365 height 12
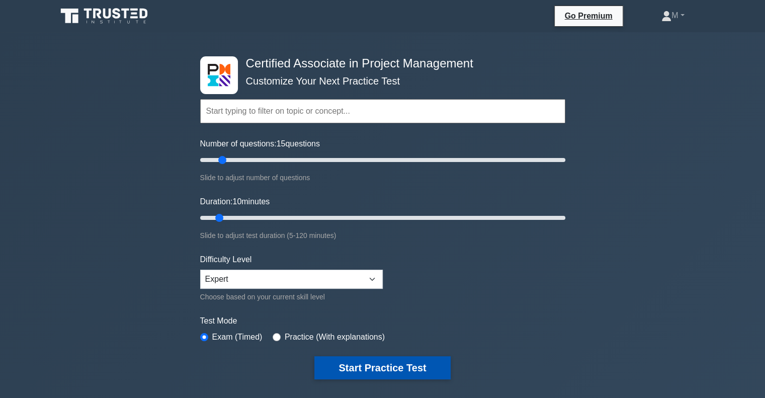
click at [367, 372] on button "Start Practice Test" at bounding box center [382, 367] width 136 height 23
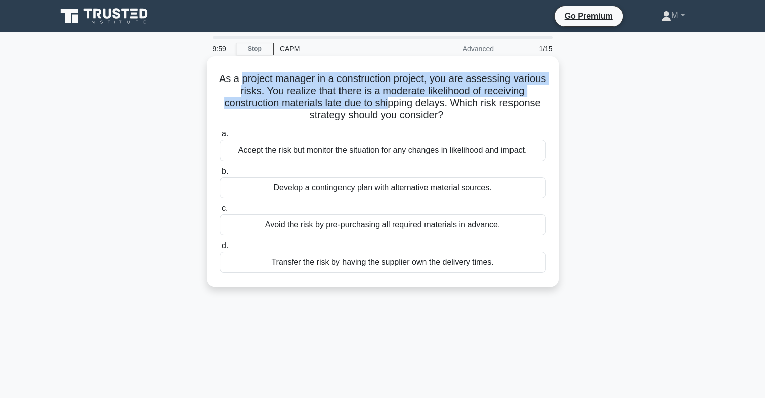
drag, startPoint x: 259, startPoint y: 80, endPoint x: 432, endPoint y: 106, distance: 175.4
click at [428, 106] on h5 "As a project manager in a construction project, you are assessing various risks…" at bounding box center [383, 96] width 328 height 49
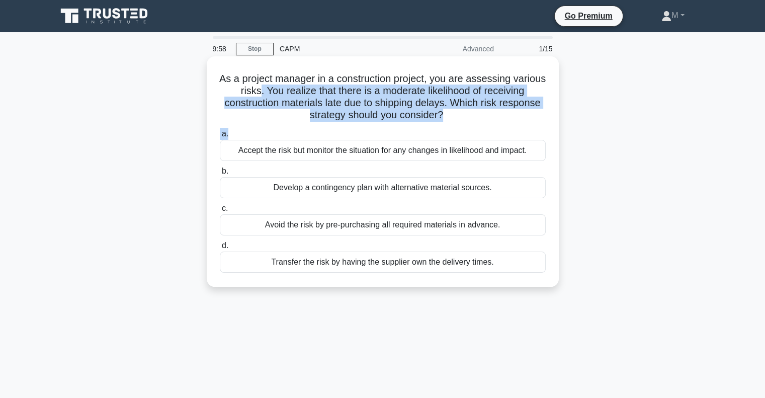
drag, startPoint x: 300, startPoint y: 93, endPoint x: 274, endPoint y: 88, distance: 26.5
click at [274, 89] on div "As a project manager in a construction project, you are assessing various risks…" at bounding box center [383, 171] width 344 height 222
click at [426, 94] on h5 "As a project manager in a construction project, you are assessing various risks…" at bounding box center [383, 96] width 328 height 49
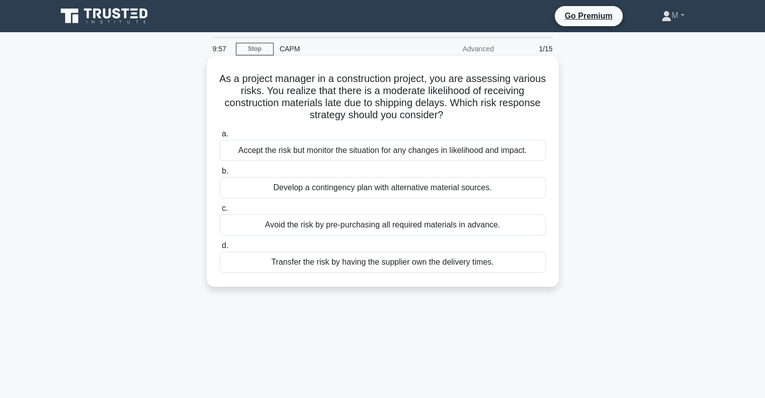
drag, startPoint x: 393, startPoint y: 97, endPoint x: 253, endPoint y: 74, distance: 141.1
click at [253, 74] on h5 "As a project manager in a construction project, you are assessing various risks…" at bounding box center [383, 96] width 328 height 49
click at [386, 86] on h5 "As a project manager in a construction project, you are assessing various risks…" at bounding box center [383, 96] width 328 height 49
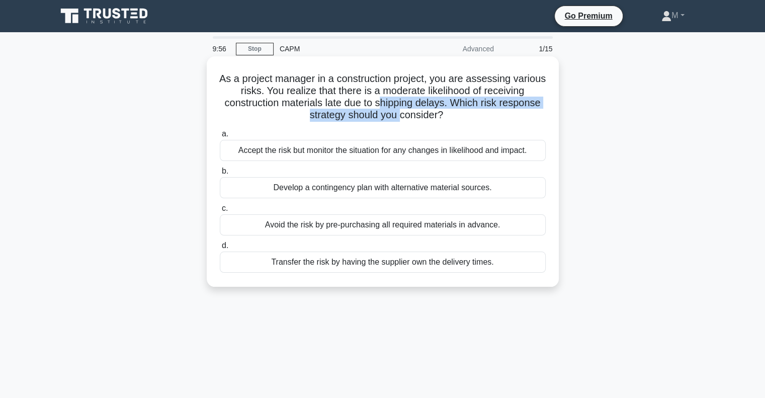
drag, startPoint x: 373, startPoint y: 103, endPoint x: 260, endPoint y: 66, distance: 118.5
click at [307, 82] on h5 "As a project manager in a construction project, you are assessing various risks…" at bounding box center [383, 96] width 328 height 49
